Goal: Obtain resource: Obtain resource

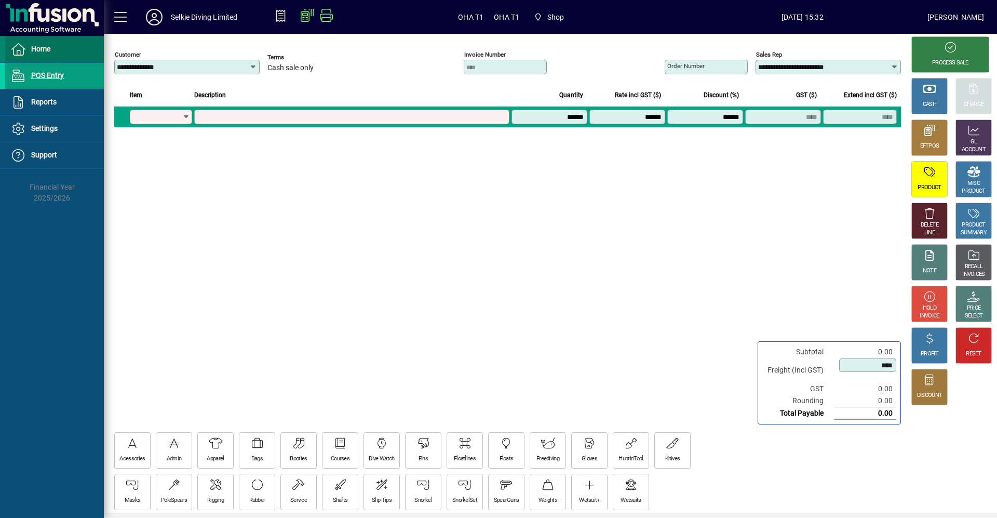
click at [48, 45] on span "Home" at bounding box center [40, 49] width 19 height 8
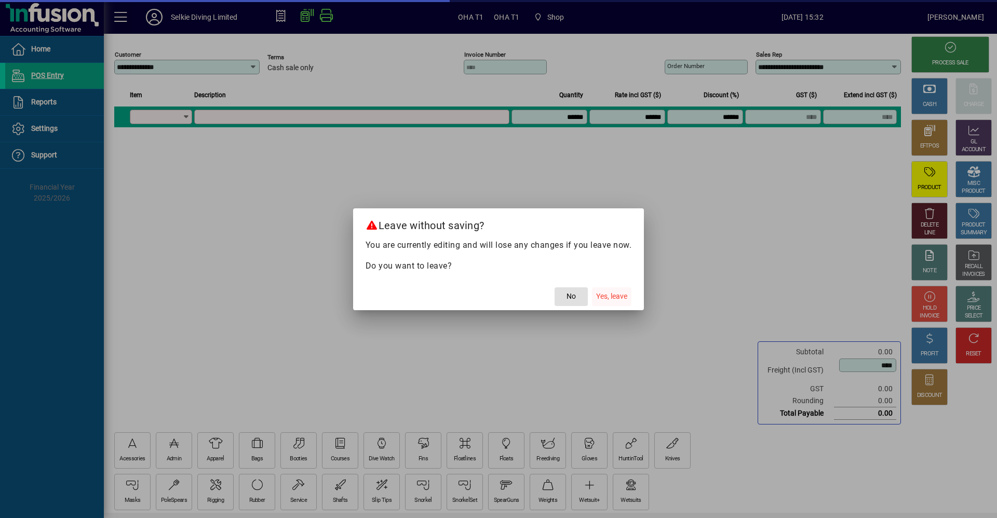
drag, startPoint x: 618, startPoint y: 298, endPoint x: 616, endPoint y: 304, distance: 6.4
click at [618, 299] on span "Yes, leave" at bounding box center [611, 296] width 31 height 11
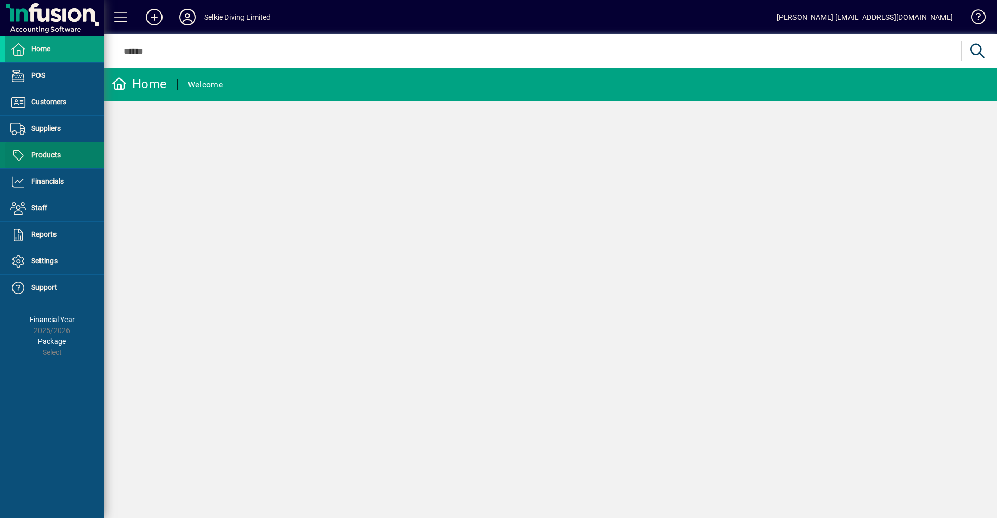
click at [42, 153] on span "Products" at bounding box center [46, 155] width 30 height 8
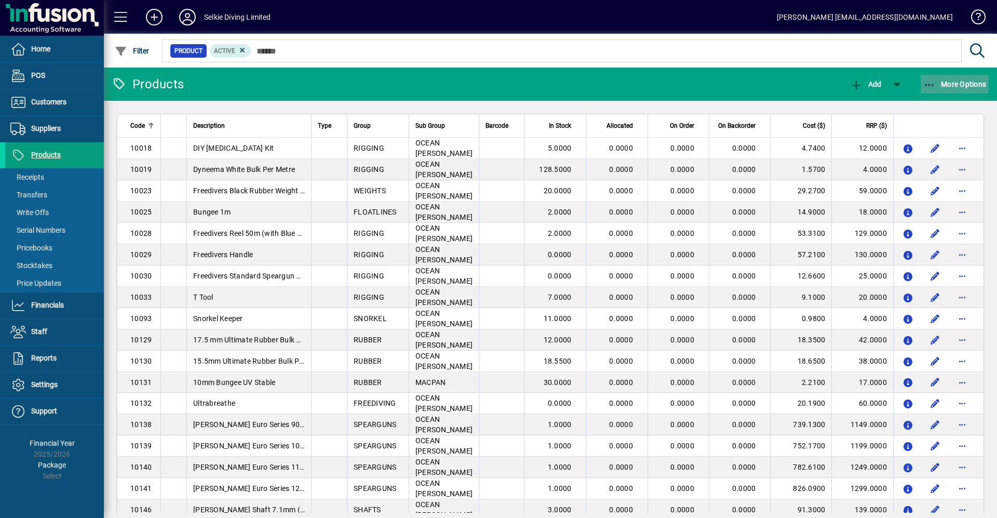
click at [925, 86] on icon "button" at bounding box center [929, 85] width 13 height 10
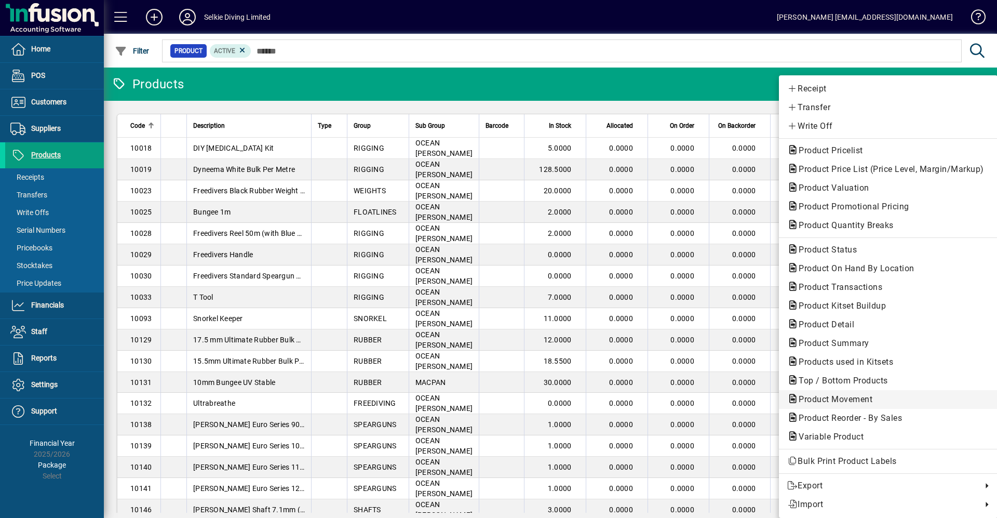
click at [865, 402] on span "Product Movement" at bounding box center [832, 399] width 90 height 10
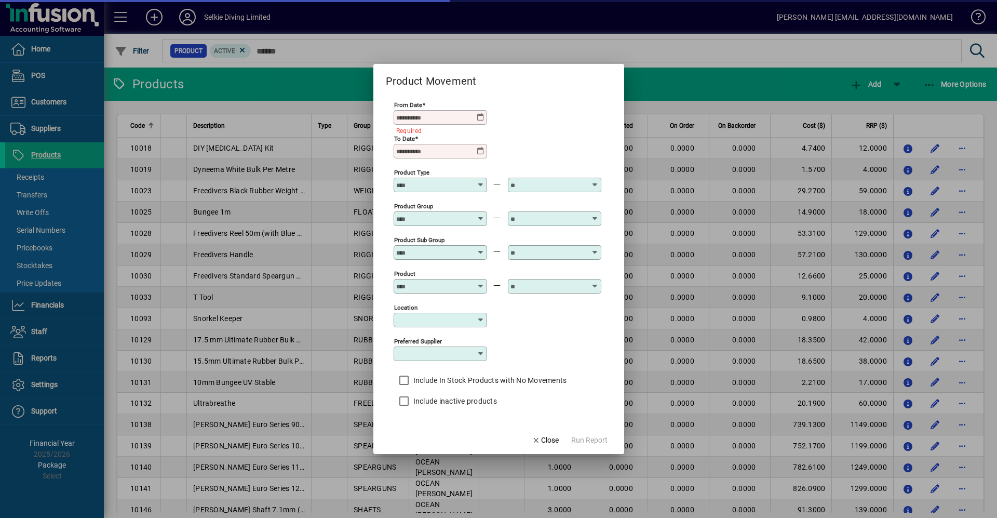
click at [479, 124] on mat-form-field "From Date Required" at bounding box center [440, 118] width 93 height 36
click at [481, 118] on icon at bounding box center [481, 117] width 8 height 8
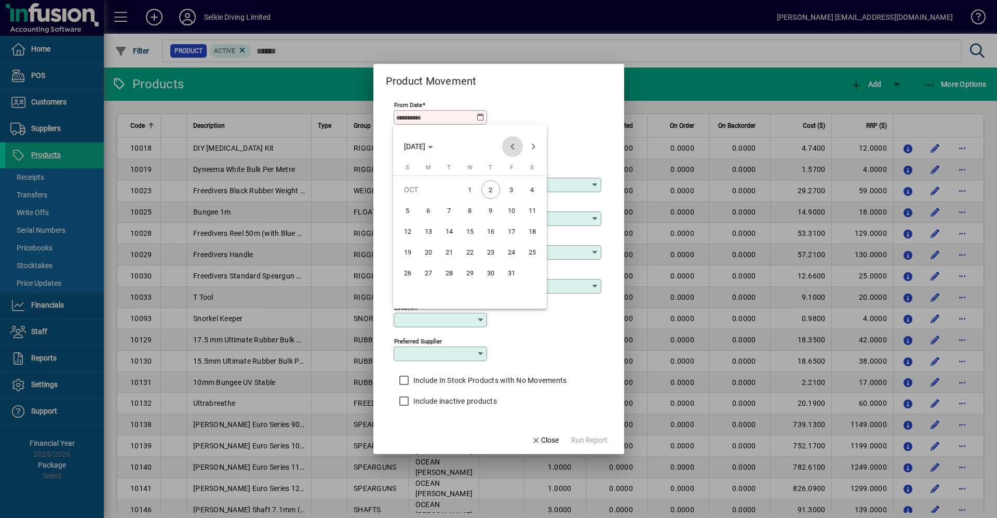
click at [514, 146] on span "Previous month" at bounding box center [512, 146] width 21 height 21
click at [449, 293] on span "30" at bounding box center [449, 293] width 19 height 19
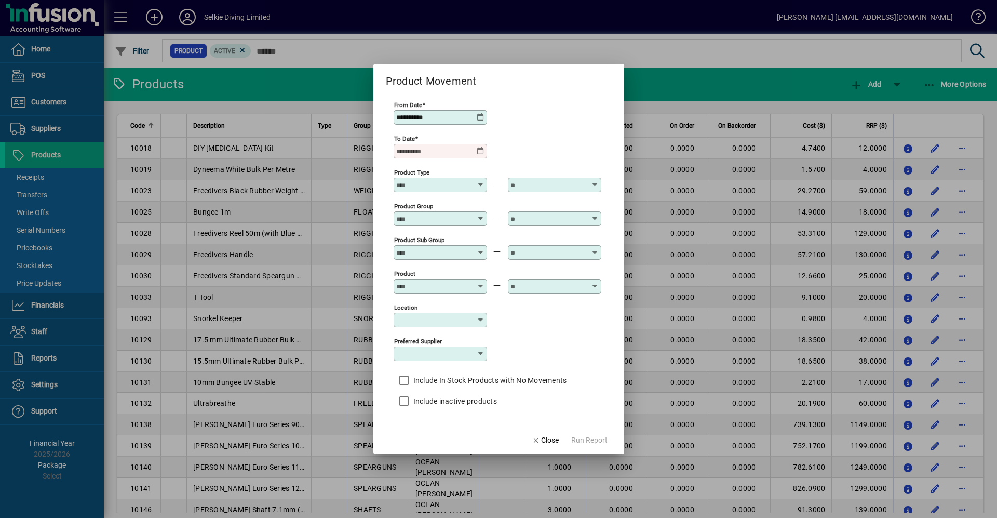
click at [483, 152] on icon at bounding box center [481, 151] width 8 height 8
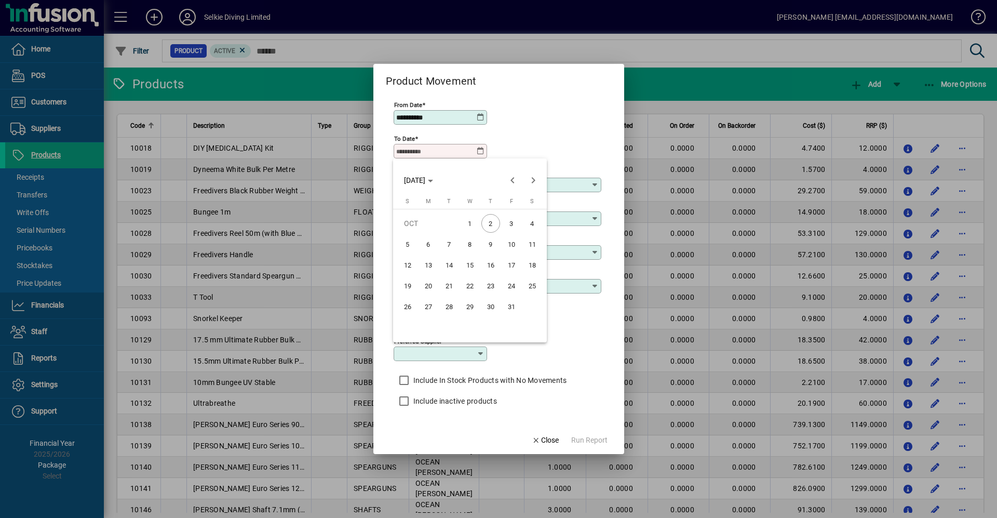
click at [484, 113] on div at bounding box center [498, 259] width 997 height 518
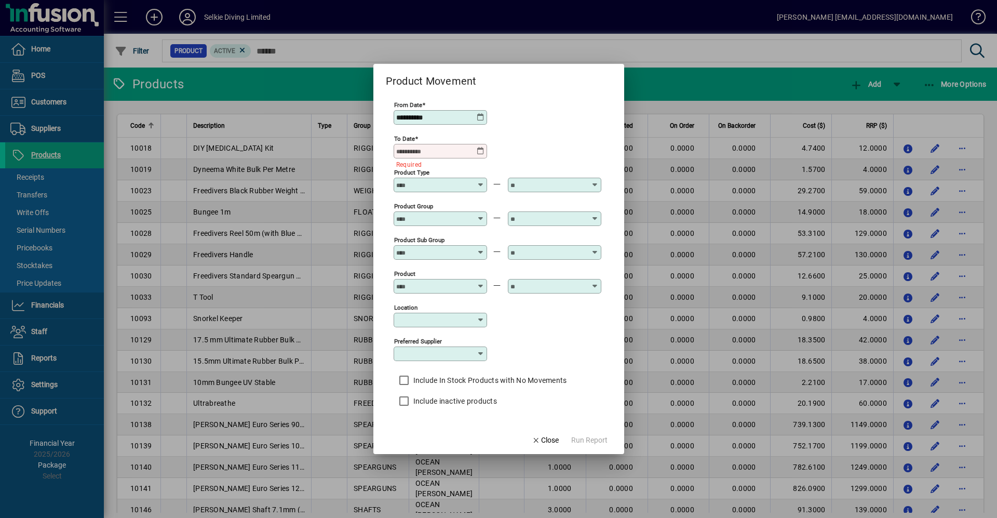
click at [477, 150] on icon at bounding box center [481, 151] width 8 height 8
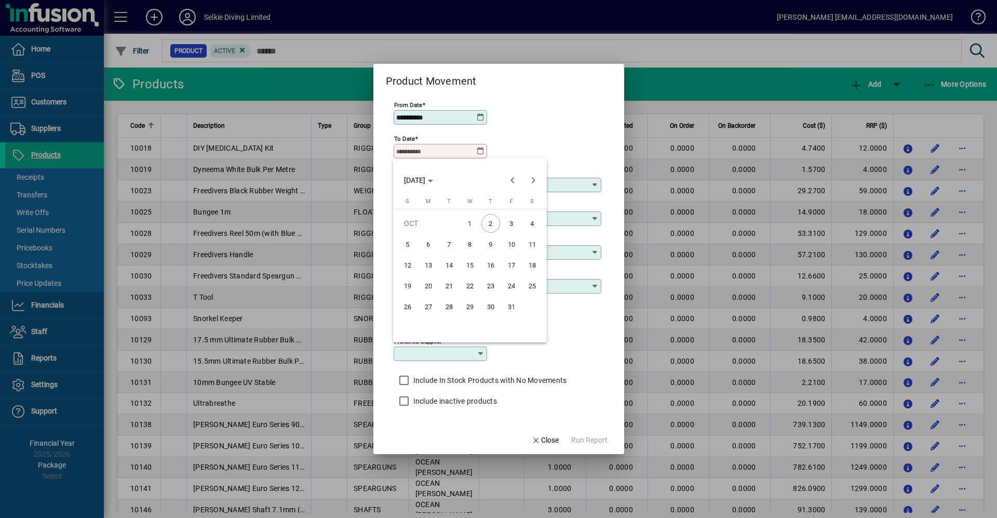
click at [481, 114] on div at bounding box center [498, 259] width 997 height 518
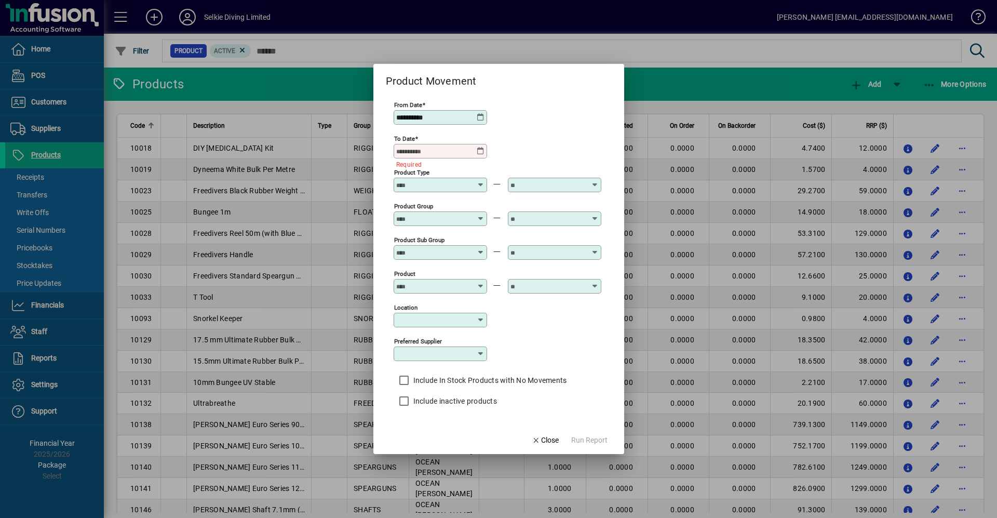
click at [479, 115] on icon at bounding box center [481, 117] width 8 height 8
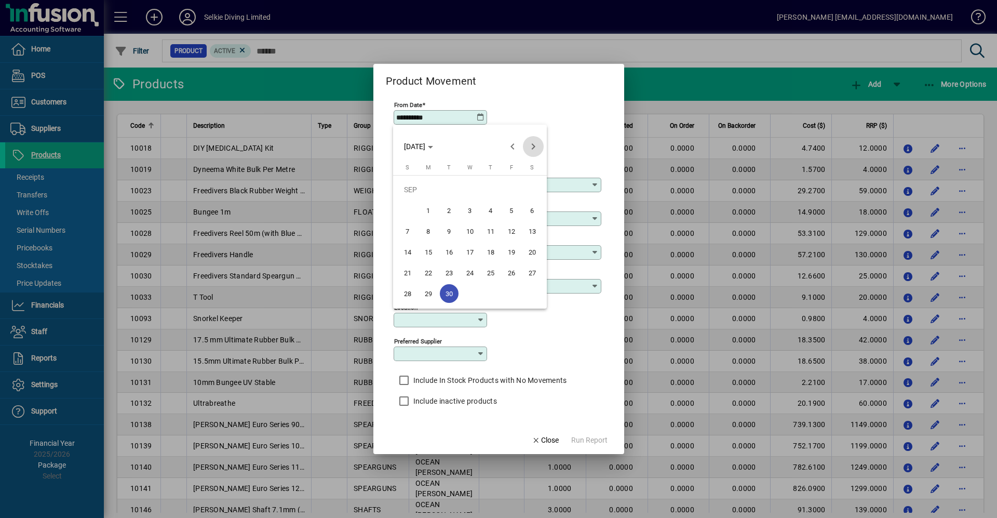
click at [531, 146] on span "Next month" at bounding box center [533, 146] width 21 height 21
click at [463, 186] on span "1" at bounding box center [470, 189] width 19 height 19
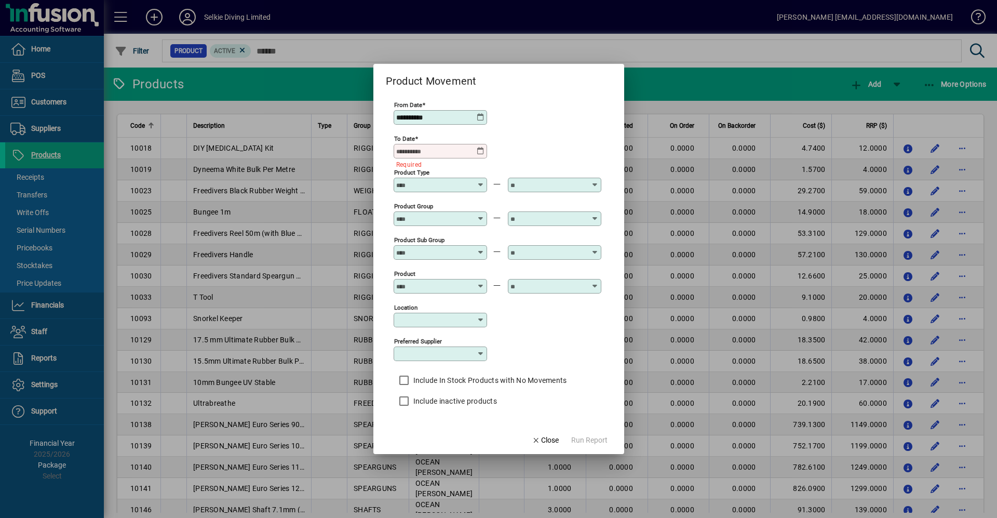
type input "**********"
click at [481, 152] on icon at bounding box center [481, 151] width 8 height 8
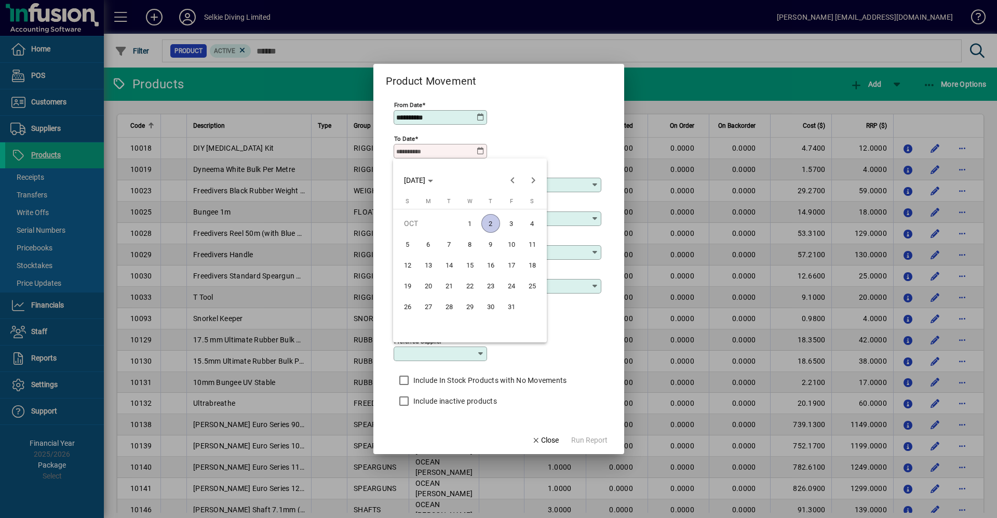
click at [491, 224] on span "2" at bounding box center [490, 223] width 19 height 19
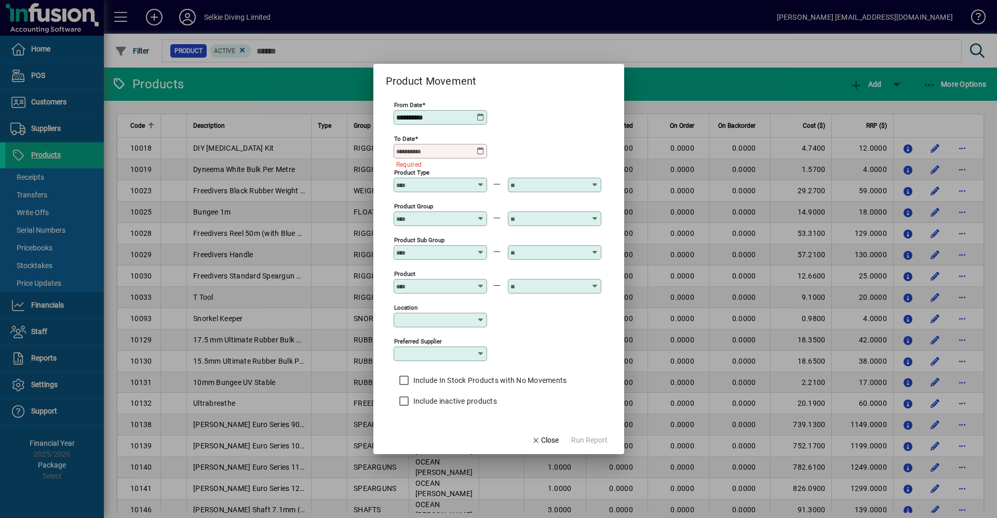
type input "**********"
click at [482, 181] on icon at bounding box center [481, 181] width 8 height 0
click at [519, 148] on div "**********" at bounding box center [498, 150] width 208 height 34
click at [481, 214] on icon at bounding box center [481, 214] width 8 height 0
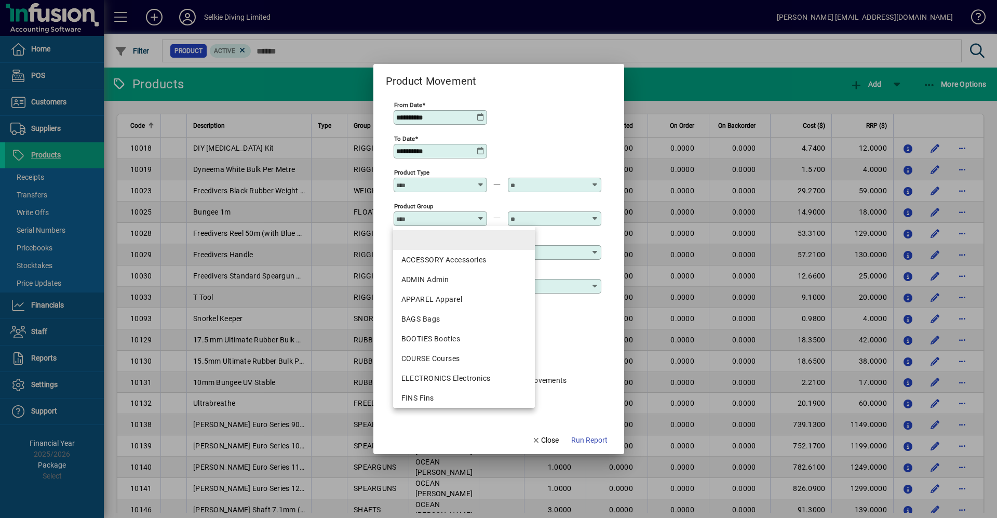
click at [453, 236] on mat-option at bounding box center [464, 240] width 142 height 20
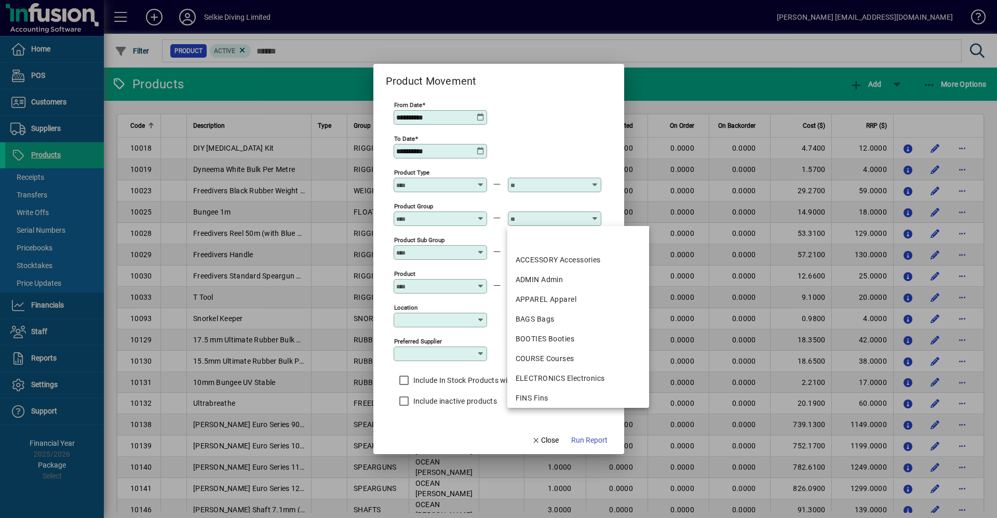
click at [537, 217] on input "text" at bounding box center [548, 218] width 76 height 8
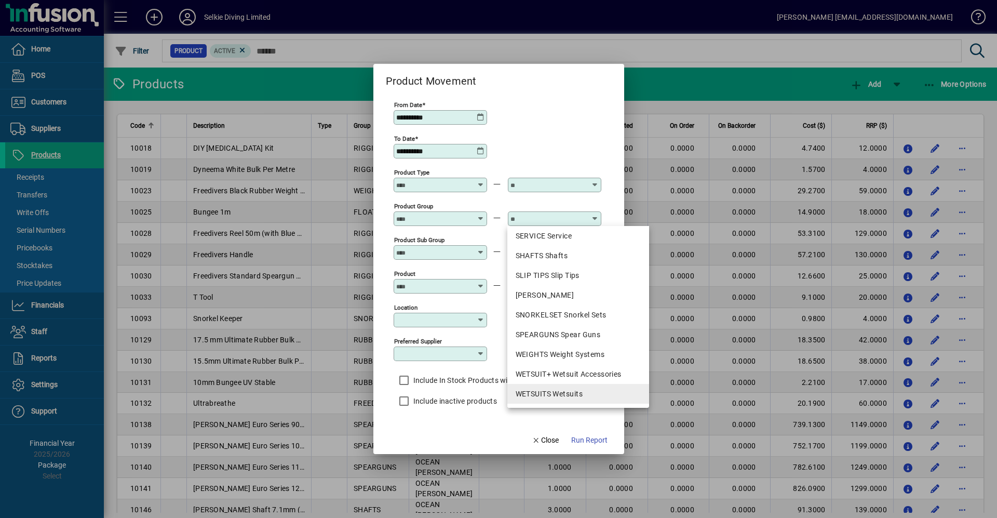
click at [561, 394] on div "WETSUITS Wetsuits" at bounding box center [578, 393] width 125 height 11
type input "**********"
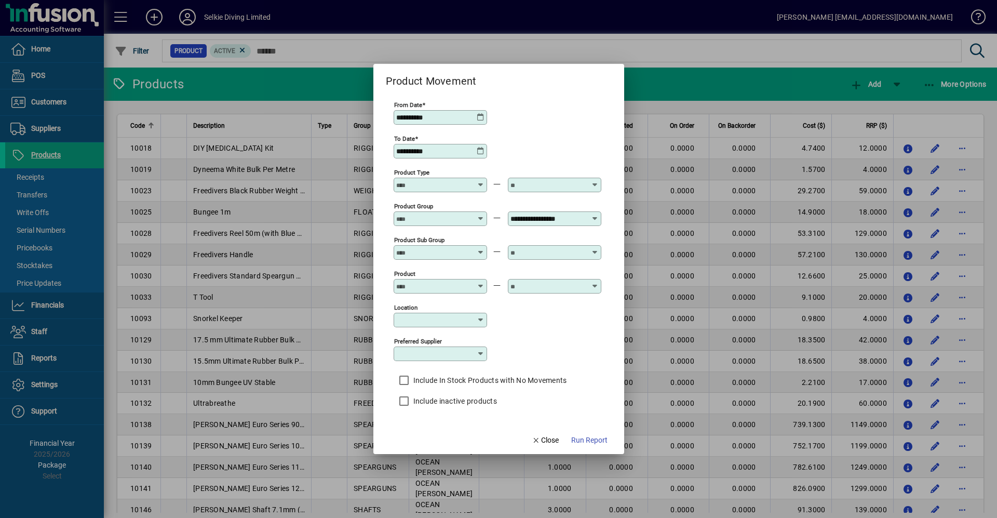
scroll to position [82, 0]
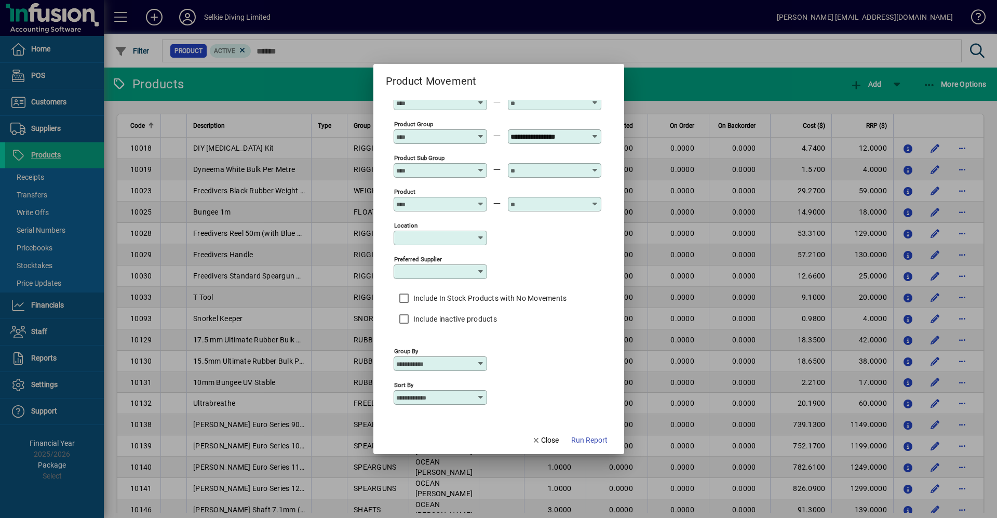
click at [474, 363] on input "Group By" at bounding box center [436, 363] width 80 height 8
click at [447, 402] on div "Product Group" at bounding box center [448, 404] width 94 height 11
click at [465, 356] on div "**********" at bounding box center [440, 358] width 93 height 25
click at [467, 362] on input "**********" at bounding box center [436, 363] width 80 height 8
click at [460, 419] on mat-option "Product Group / Sub Group" at bounding box center [448, 424] width 111 height 20
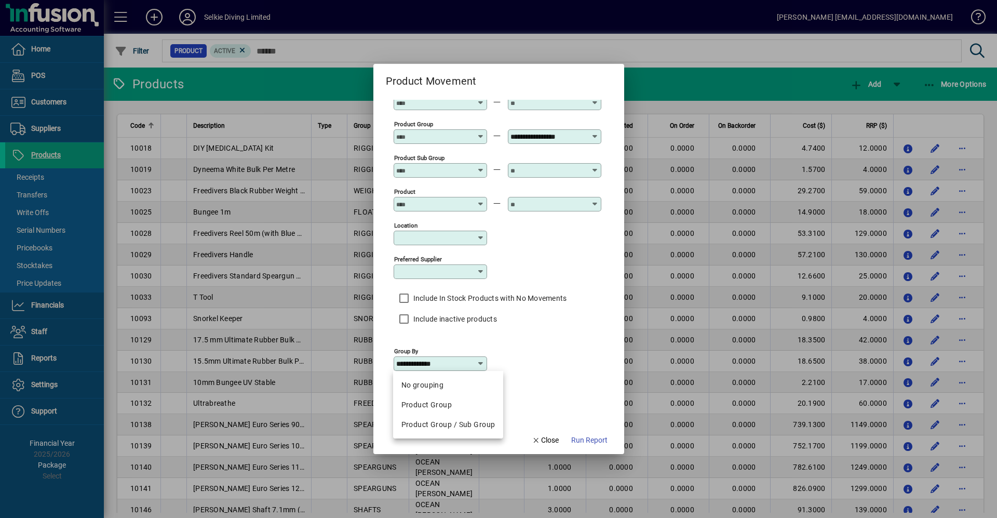
type input "**********"
click at [595, 442] on span "Run Report" at bounding box center [589, 440] width 36 height 11
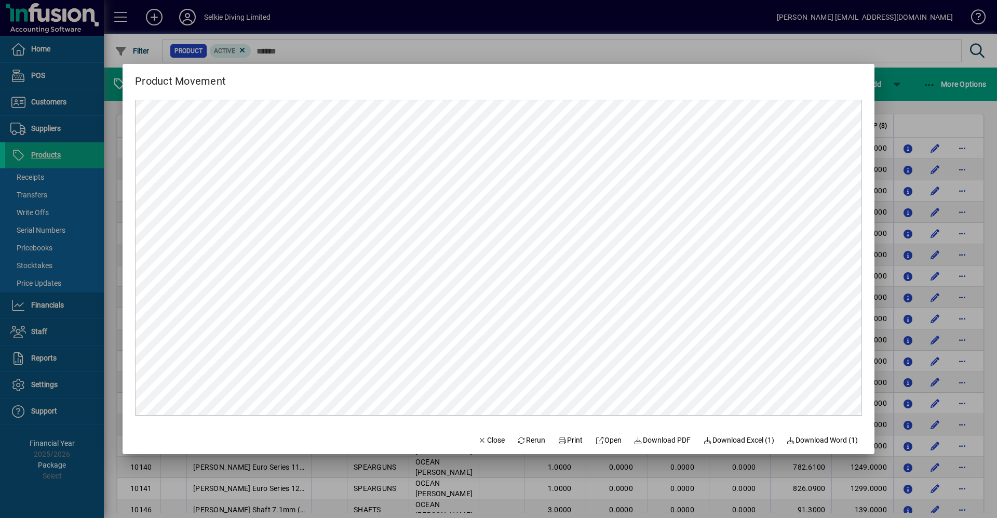
scroll to position [0, 0]
click at [558, 440] on icon at bounding box center [562, 440] width 9 height 7
click at [478, 437] on span "Close" at bounding box center [491, 440] width 27 height 11
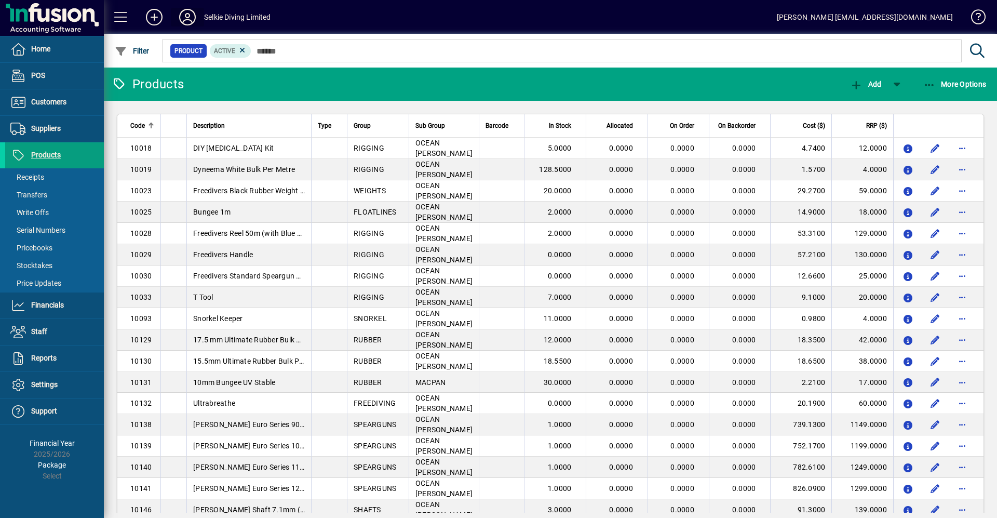
click at [184, 11] on icon at bounding box center [187, 17] width 21 height 17
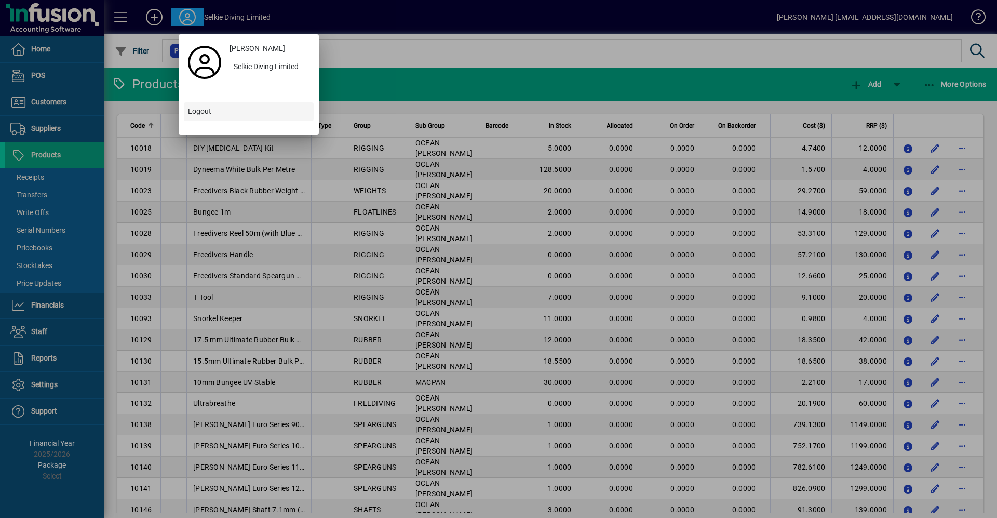
click at [198, 113] on span "Logout" at bounding box center [199, 111] width 23 height 11
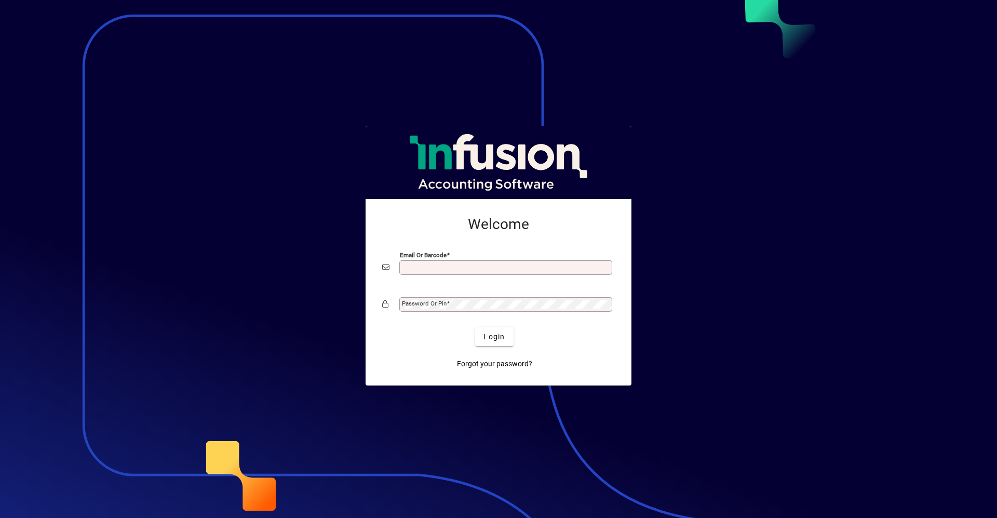
click at [439, 268] on input "Email or Barcode" at bounding box center [507, 267] width 210 height 8
